Goal: Answer question/provide support

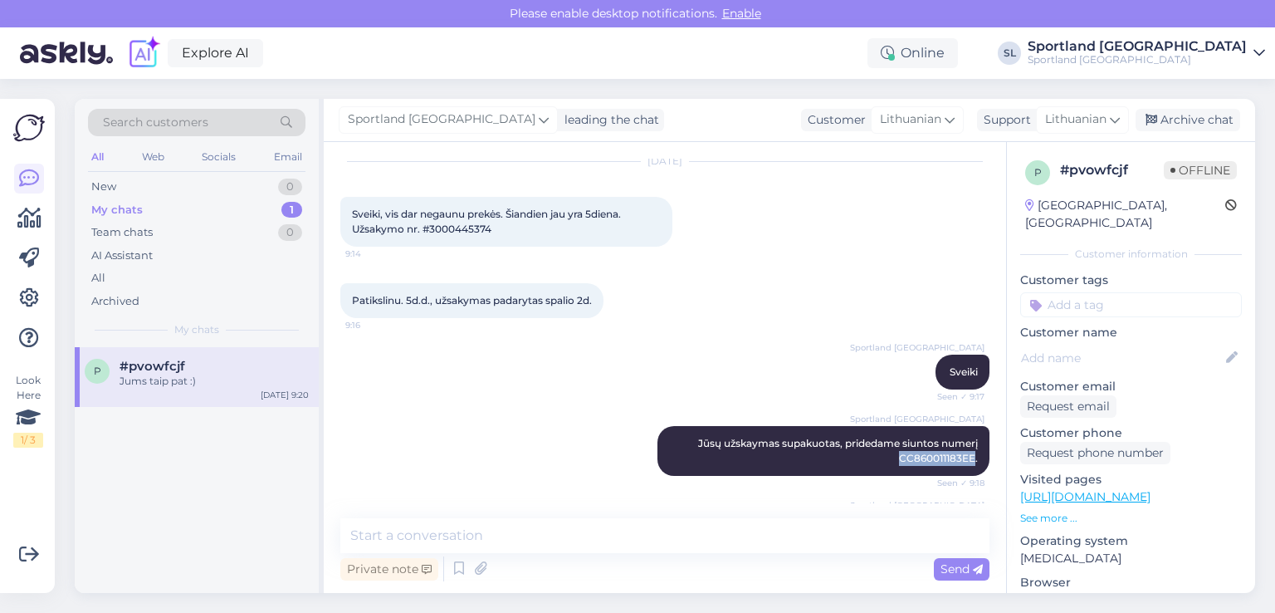
scroll to position [9, 0]
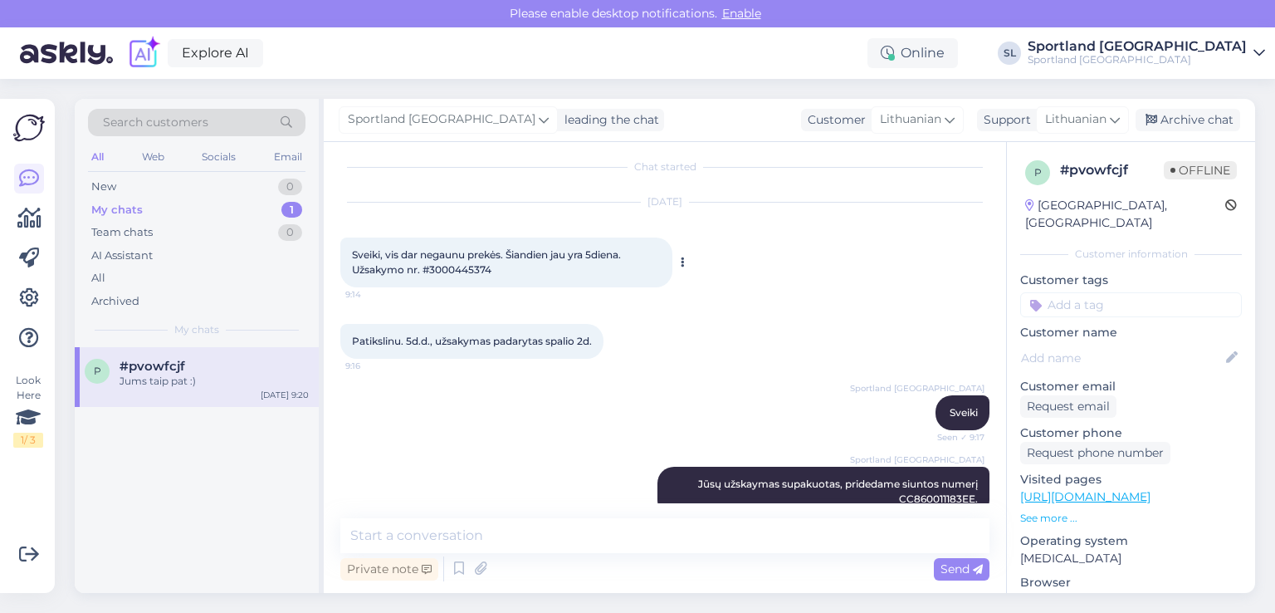
click at [452, 262] on div "Sveiki, vis dar negaunu prekės. Šiandien jau yra 5diena. Užsakymo nr. #30004453…" at bounding box center [506, 262] width 332 height 50
click at [452, 261] on div "Sveiki, vis dar negaunu prekės. Šiandien jau yra 5diena. Užsakymo nr. #30004453…" at bounding box center [506, 262] width 332 height 50
click at [457, 270] on span "Sveiki, vis dar negaunu prekės. Šiandien jau yra 5diena. Užsakymo nr. #30004453…" at bounding box center [487, 261] width 271 height 27
copy div "3000445374 9:14"
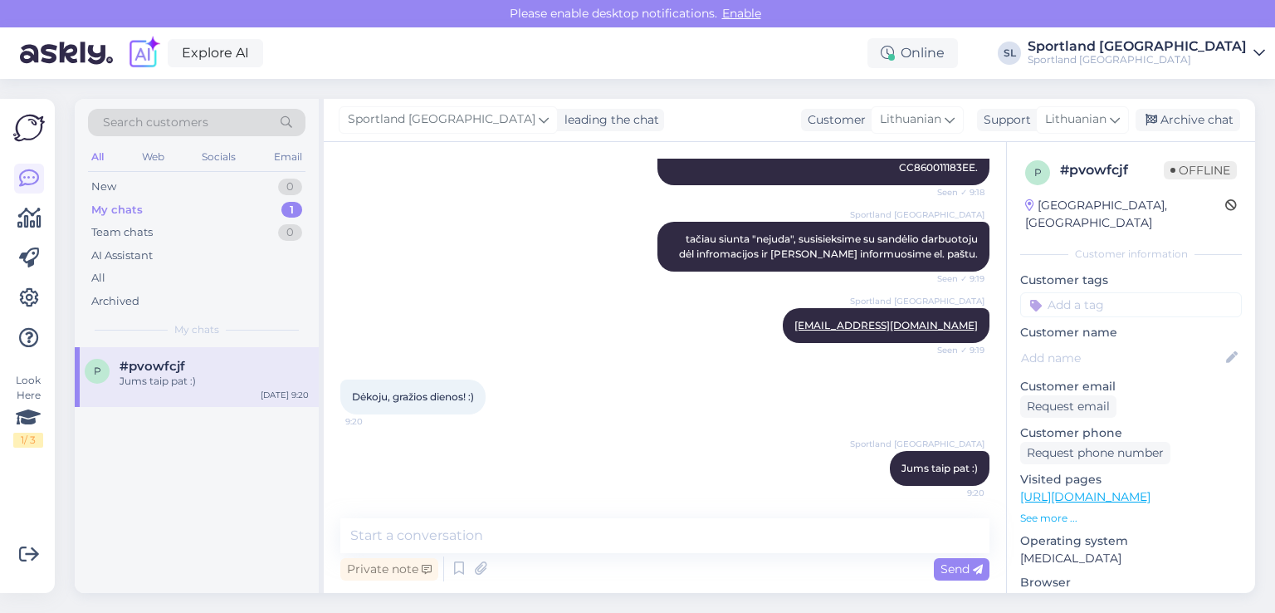
scroll to position [341, 0]
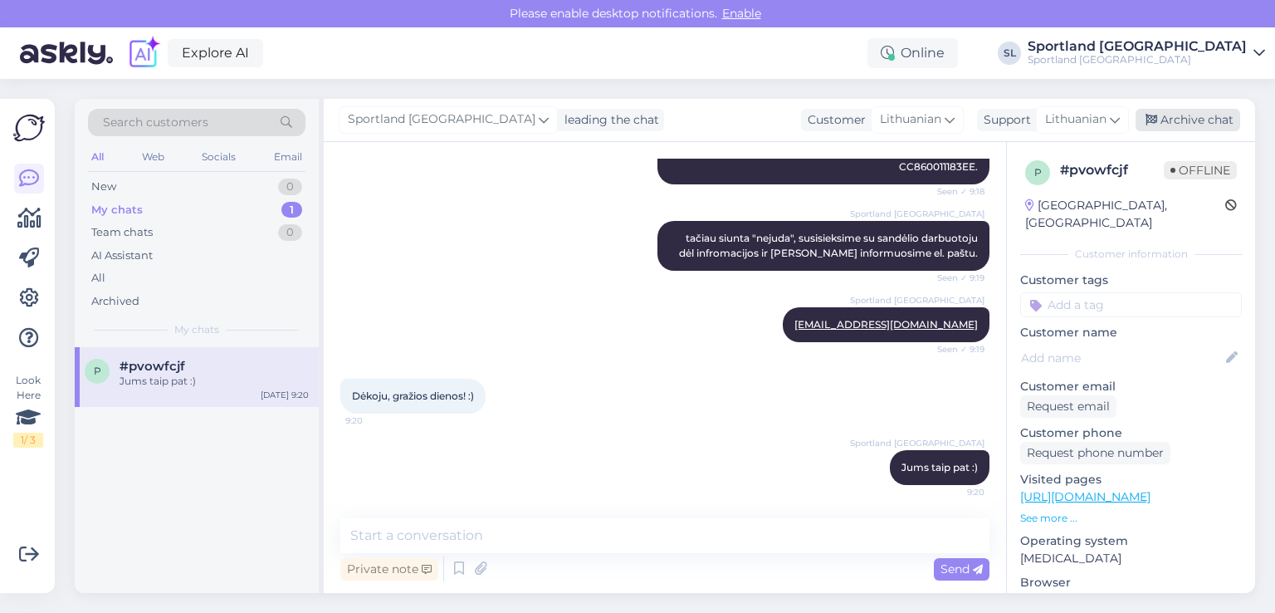
click at [1222, 121] on div "Archive chat" at bounding box center [1188, 120] width 105 height 22
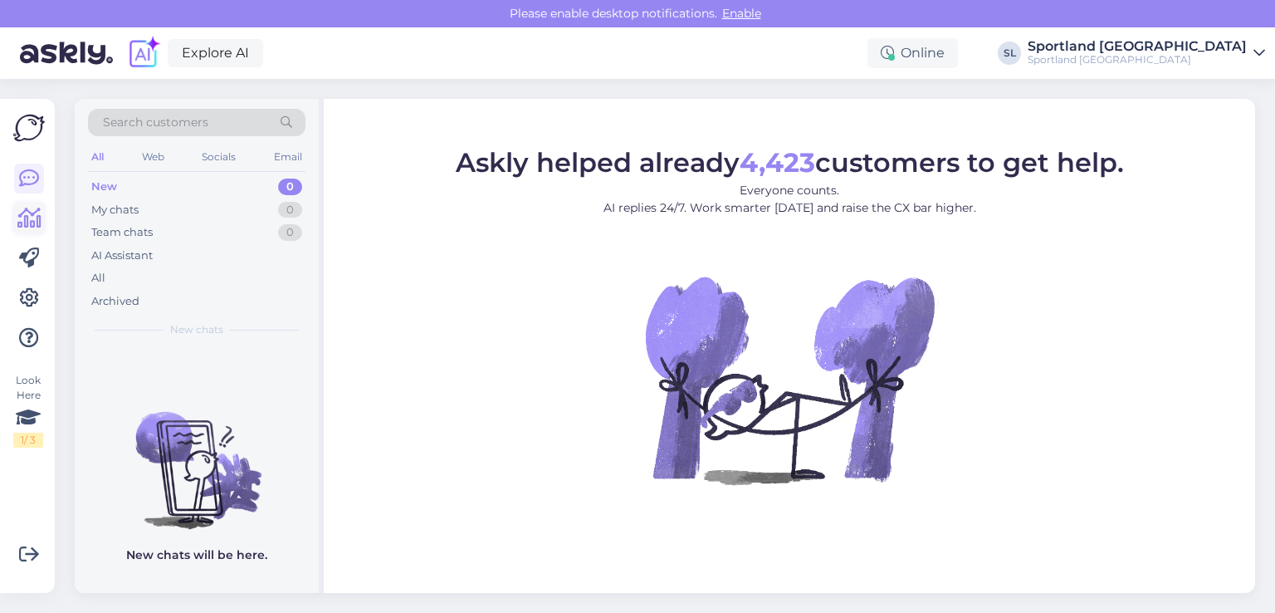
click at [21, 223] on icon at bounding box center [29, 218] width 24 height 20
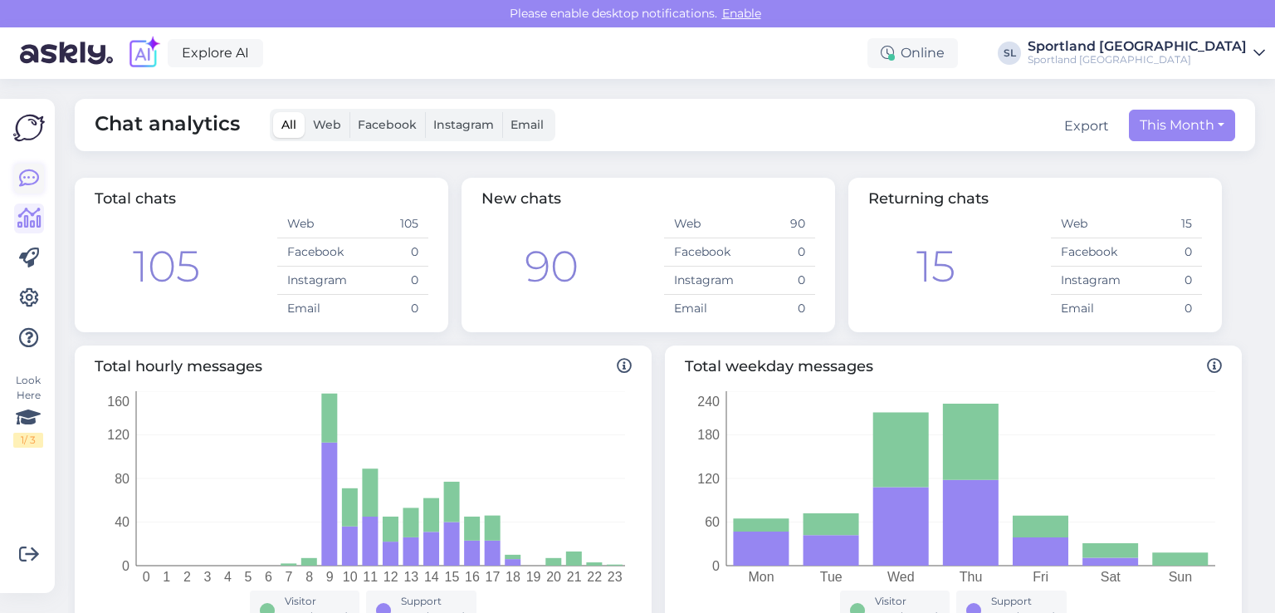
click at [17, 167] on link at bounding box center [29, 179] width 30 height 30
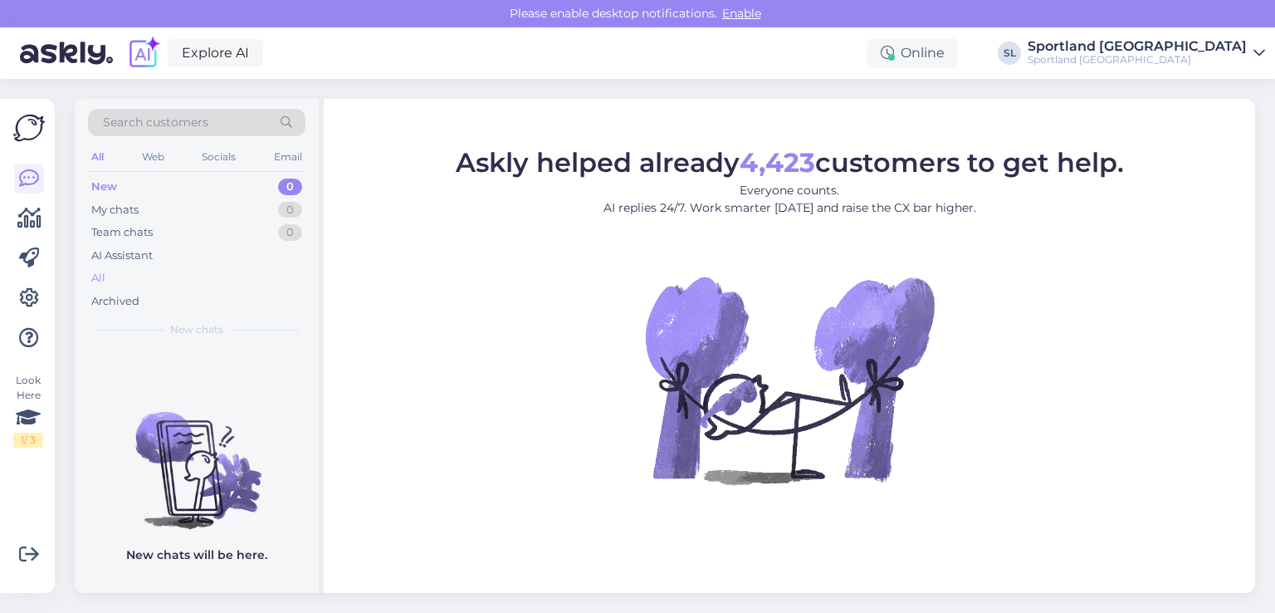
click at [181, 276] on div "All" at bounding box center [197, 278] width 218 height 23
